Goal: Task Accomplishment & Management: Use online tool/utility

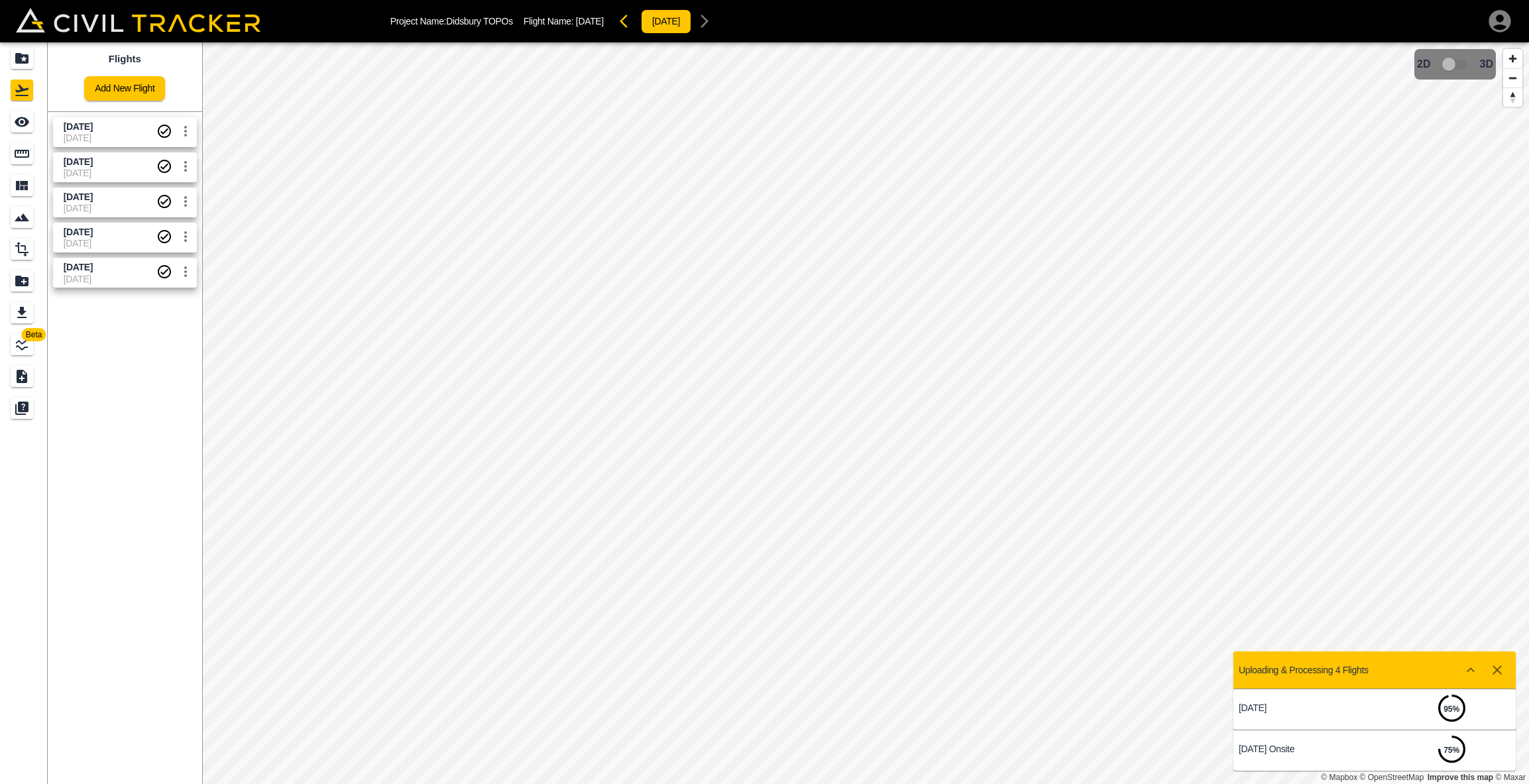
click at [119, 129] on span "[DATE]" at bounding box center [110, 127] width 93 height 13
click at [121, 129] on span "[DATE]" at bounding box center [110, 127] width 93 height 13
click at [26, 149] on icon "Measure" at bounding box center [22, 153] width 16 height 16
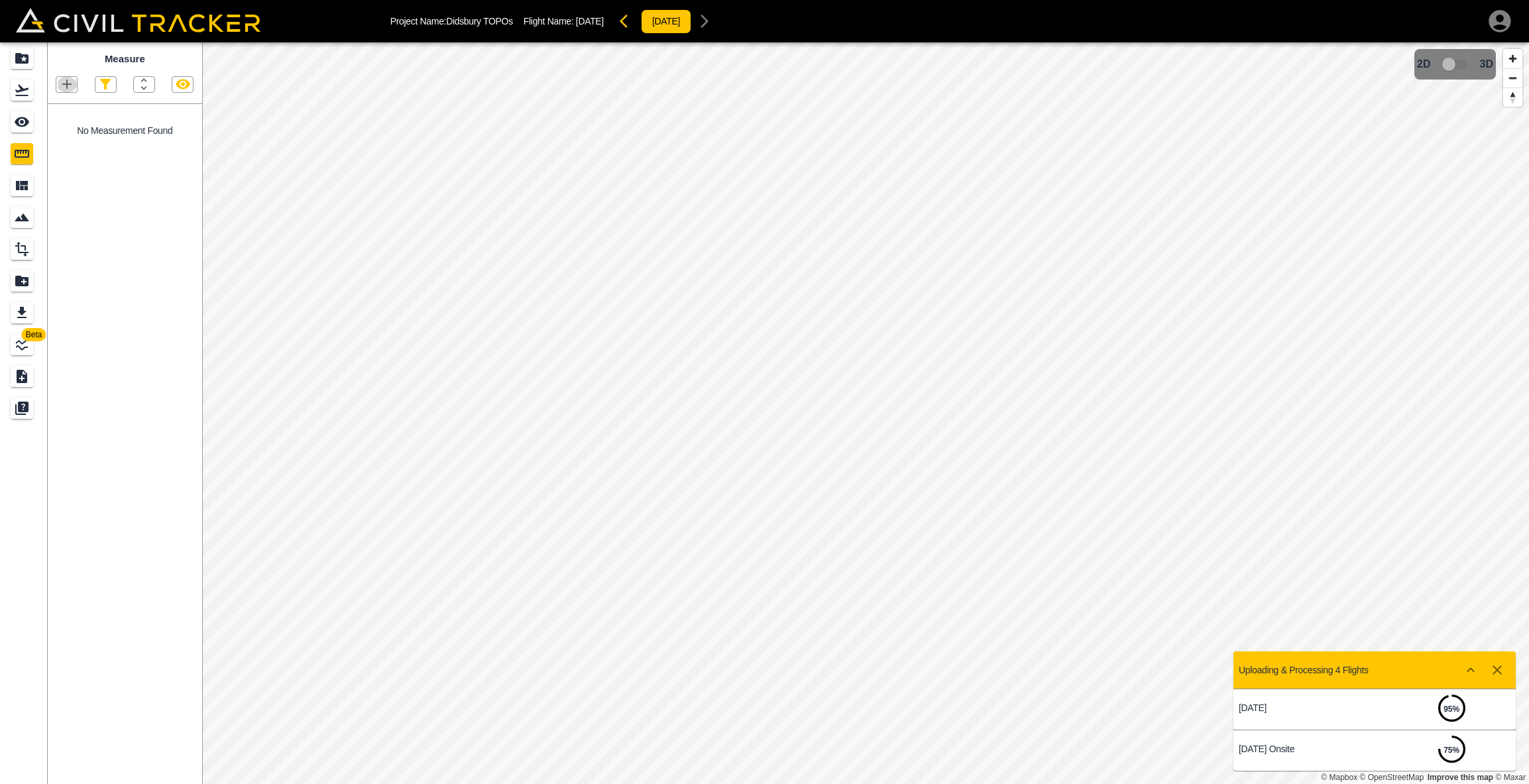
click at [60, 82] on icon "button" at bounding box center [67, 84] width 16 height 16
click at [77, 140] on div "Polygon" at bounding box center [50, 146] width 58 height 26
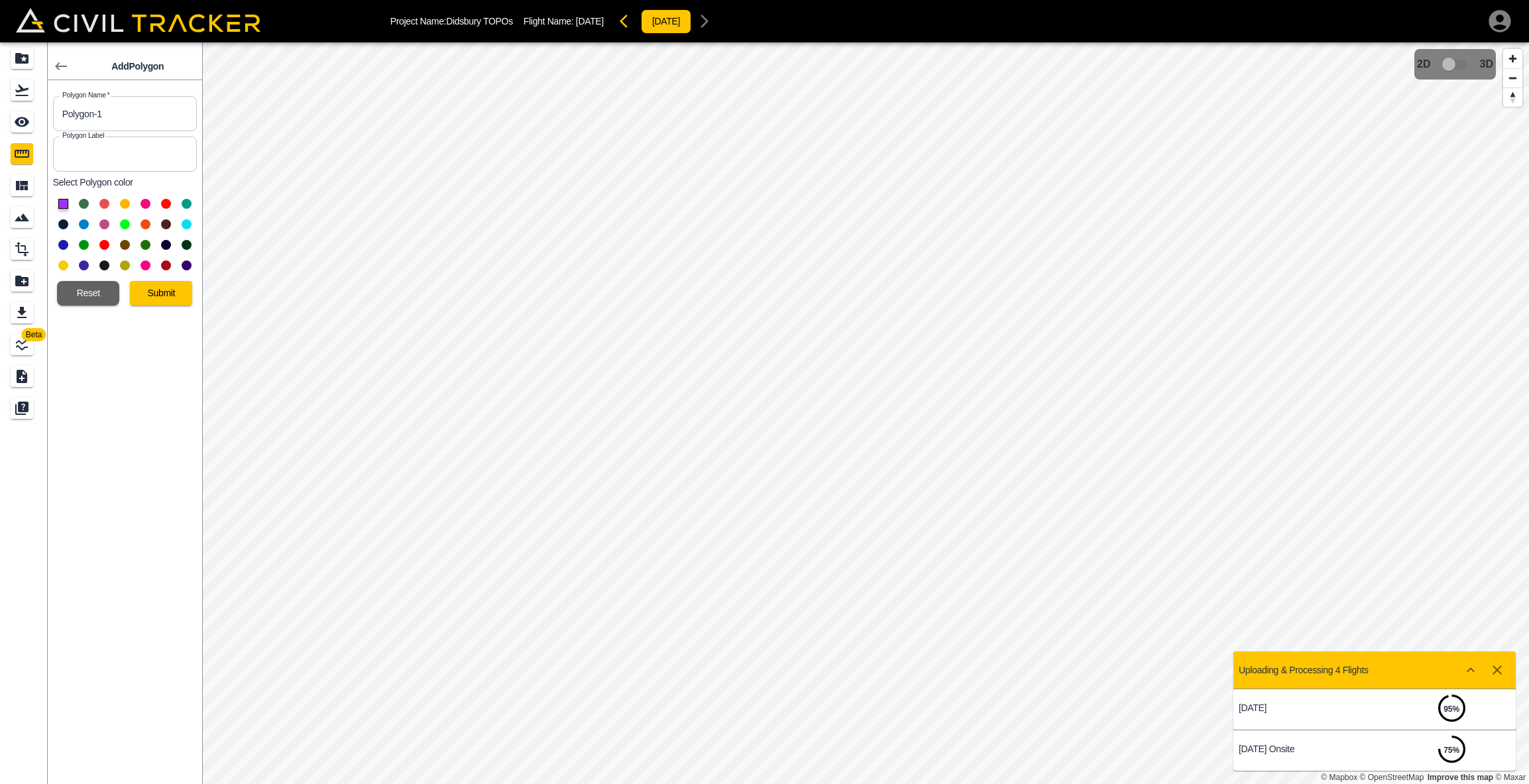
drag, startPoint x: 53, startPoint y: 111, endPoint x: 14, endPoint y: 110, distance: 39.0
click at [13, 110] on div "Beta Add Polygon Polygon Name   * Polygon-1 Polygon Name * Polygon Label Polygo…" at bounding box center [101, 413] width 202 height 741
type input "R"
type input "20mm rec asphalt"
click at [157, 298] on button "Submit" at bounding box center [161, 293] width 62 height 25
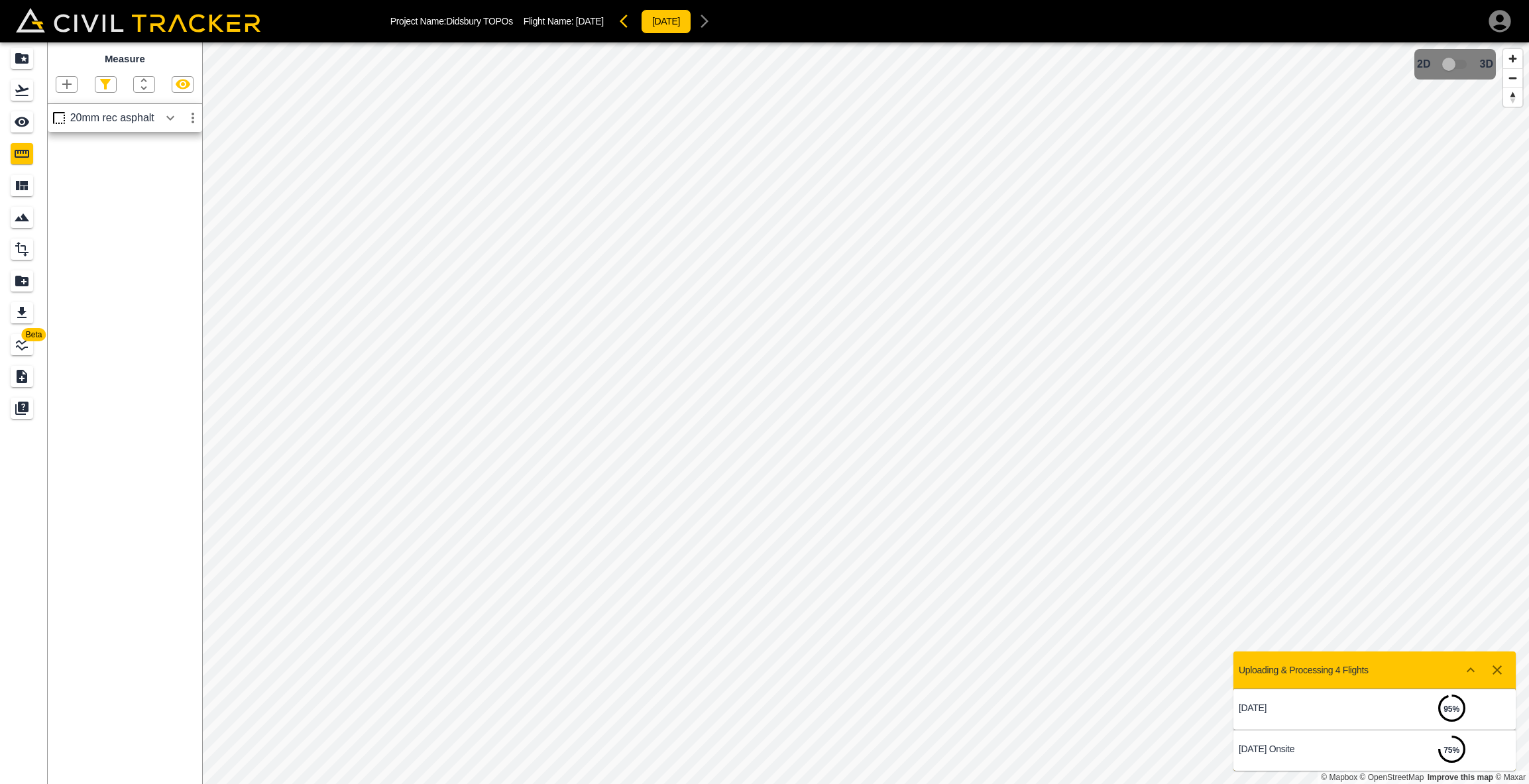
click at [171, 115] on icon "button" at bounding box center [170, 118] width 16 height 16
